Goal: Task Accomplishment & Management: Manage account settings

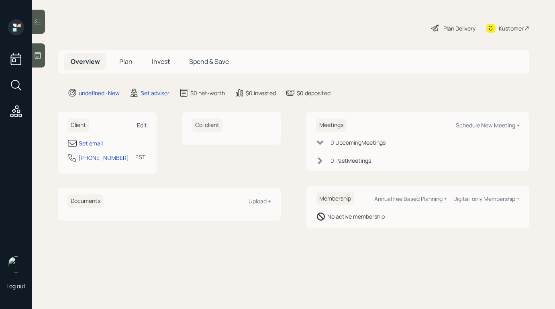
click at [140, 124] on div "Edit" at bounding box center [142, 125] width 10 height 8
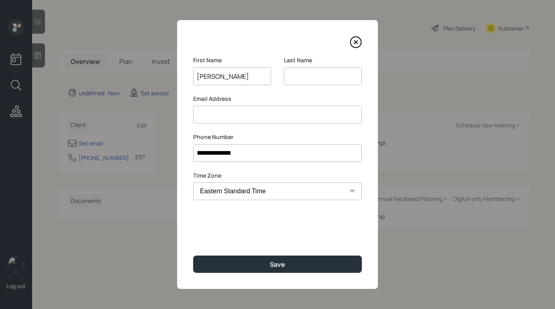
type input "[PERSON_NAME]"
type input "m"
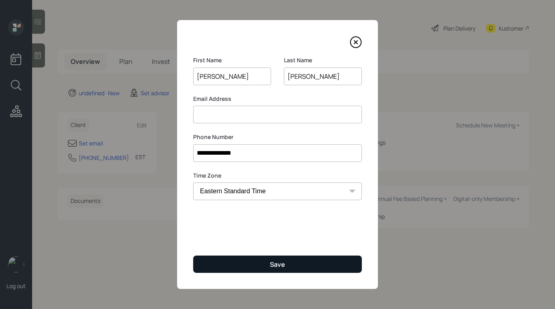
type input "[PERSON_NAME]"
click at [241, 260] on button "Save" at bounding box center [277, 263] width 169 height 17
